Goal: Transaction & Acquisition: Purchase product/service

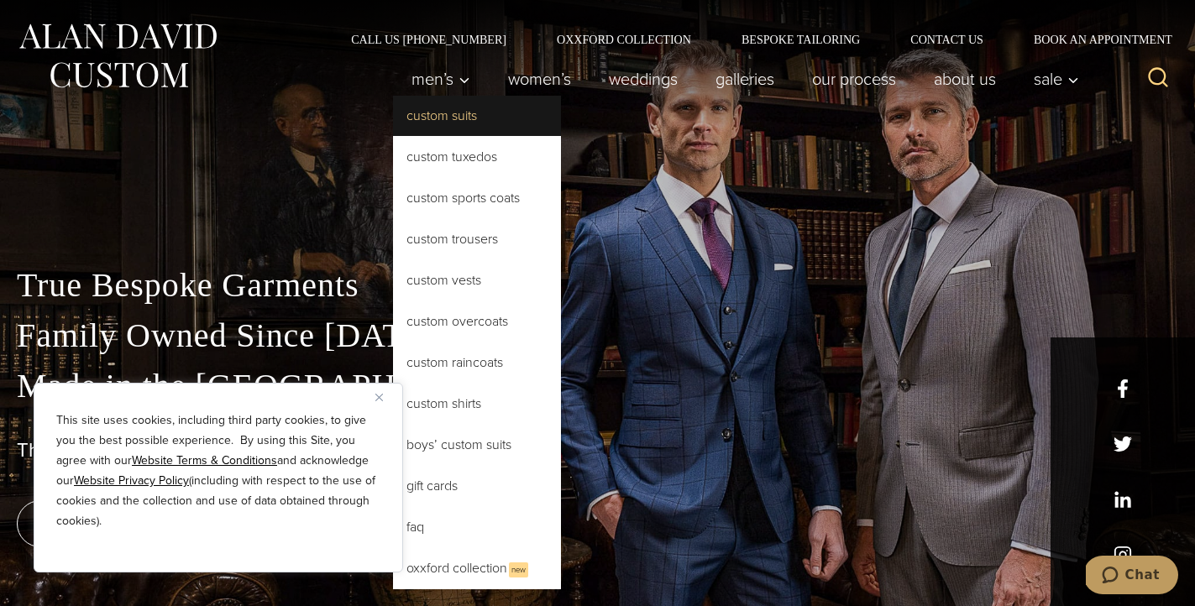
click at [470, 124] on link "Custom Suits" at bounding box center [477, 116] width 168 height 40
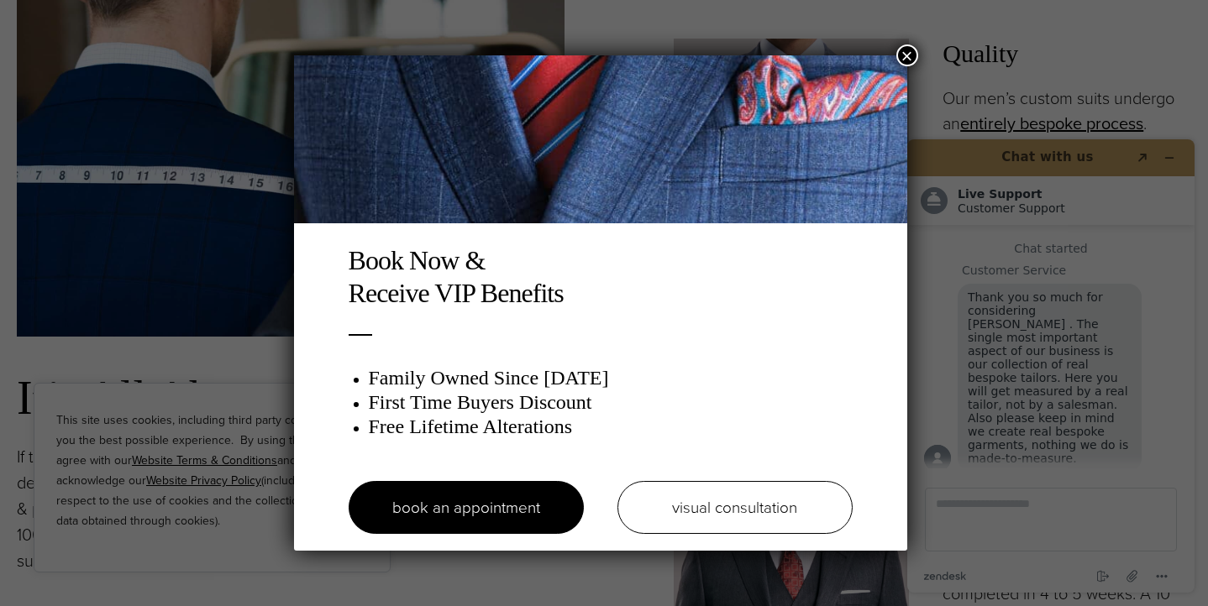
click at [913, 55] on button "×" at bounding box center [907, 56] width 22 height 22
